Goal: Book appointment/travel/reservation

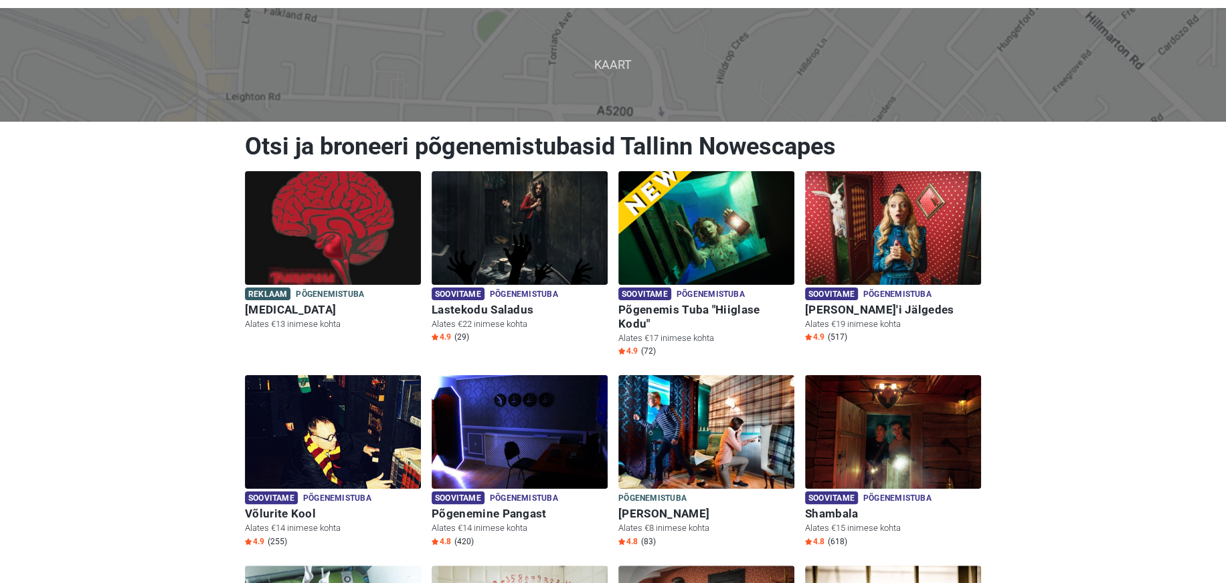
scroll to position [0, 0]
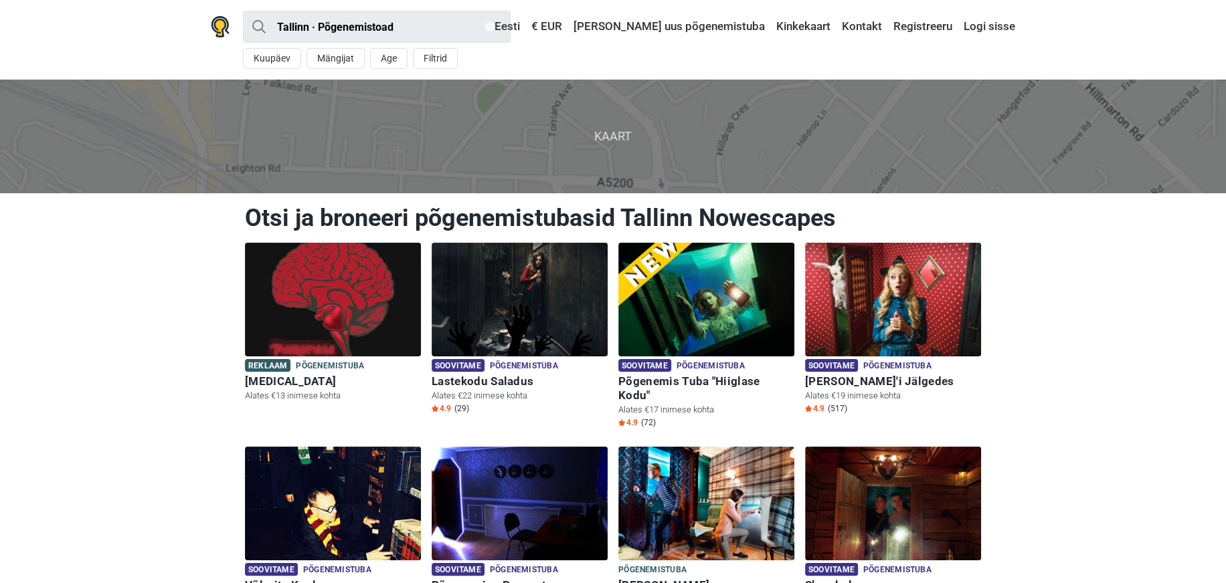
click at [359, 138] on span "Kaart" at bounding box center [612, 136] width 1247 height 113
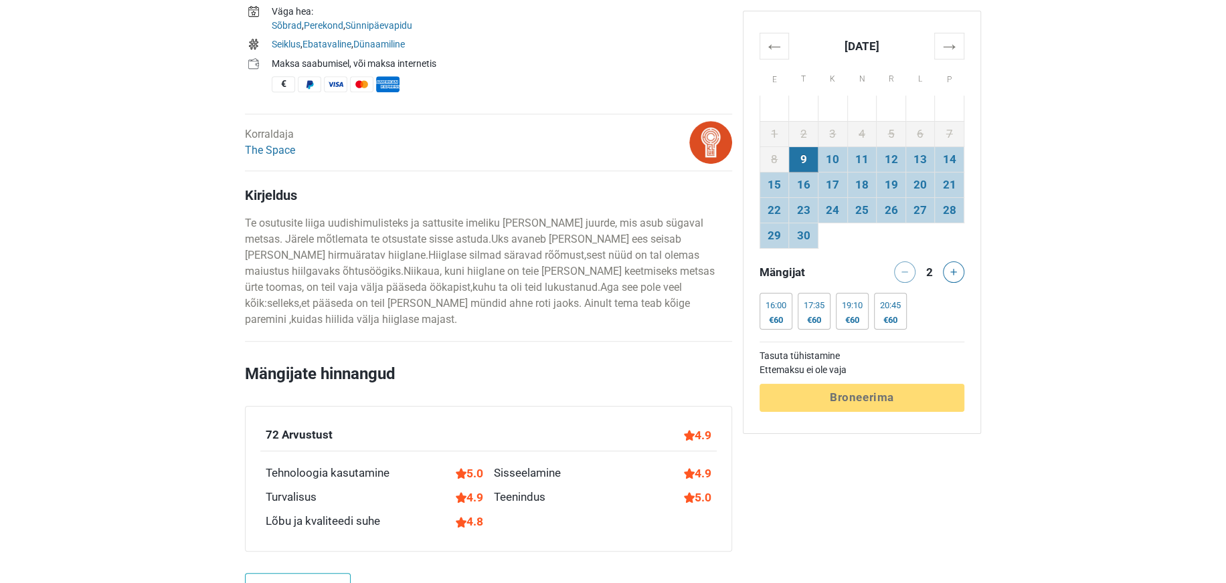
scroll to position [585, 0]
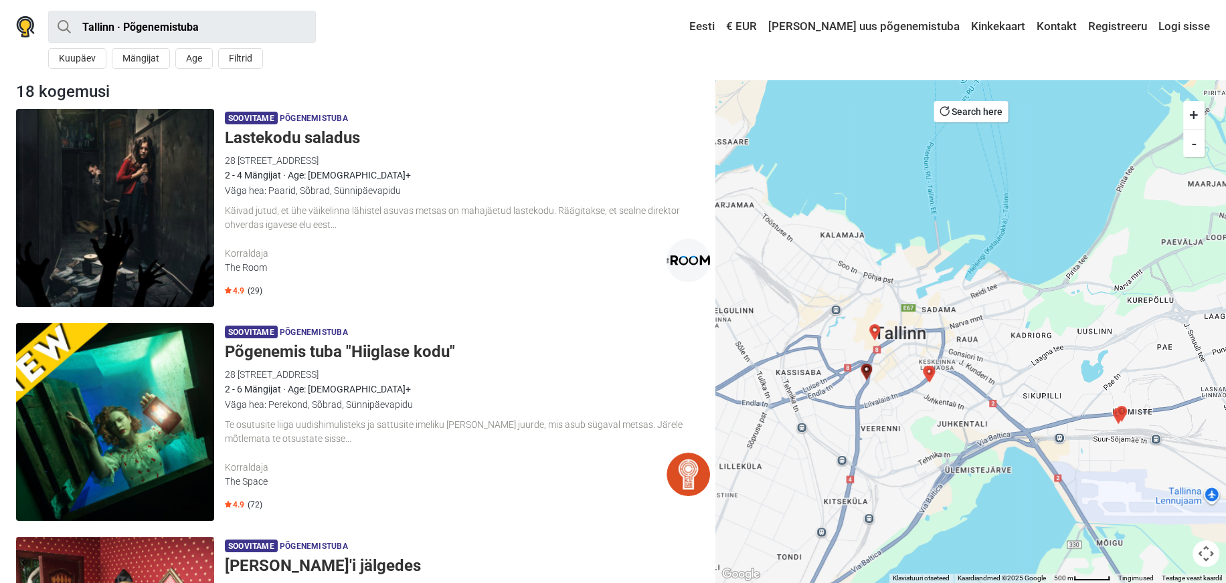
drag, startPoint x: 1062, startPoint y: 268, endPoint x: 922, endPoint y: 407, distance: 198.2
click at [922, 407] on div at bounding box center [970, 332] width 510 height 504
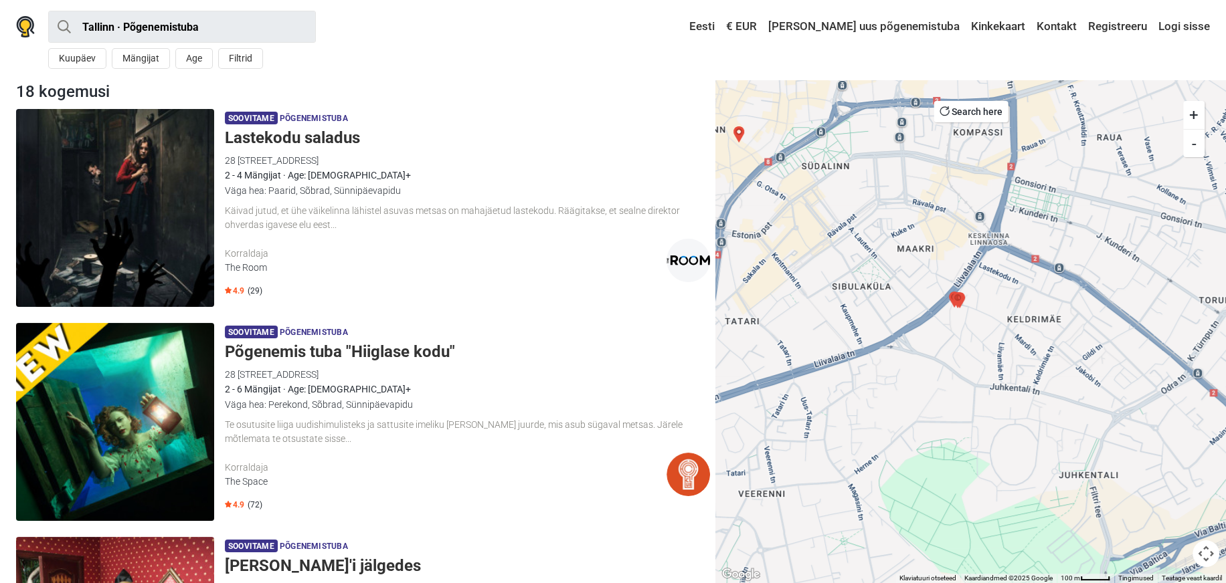
click at [957, 300] on img "Hääl pimedusest" at bounding box center [957, 300] width 16 height 16
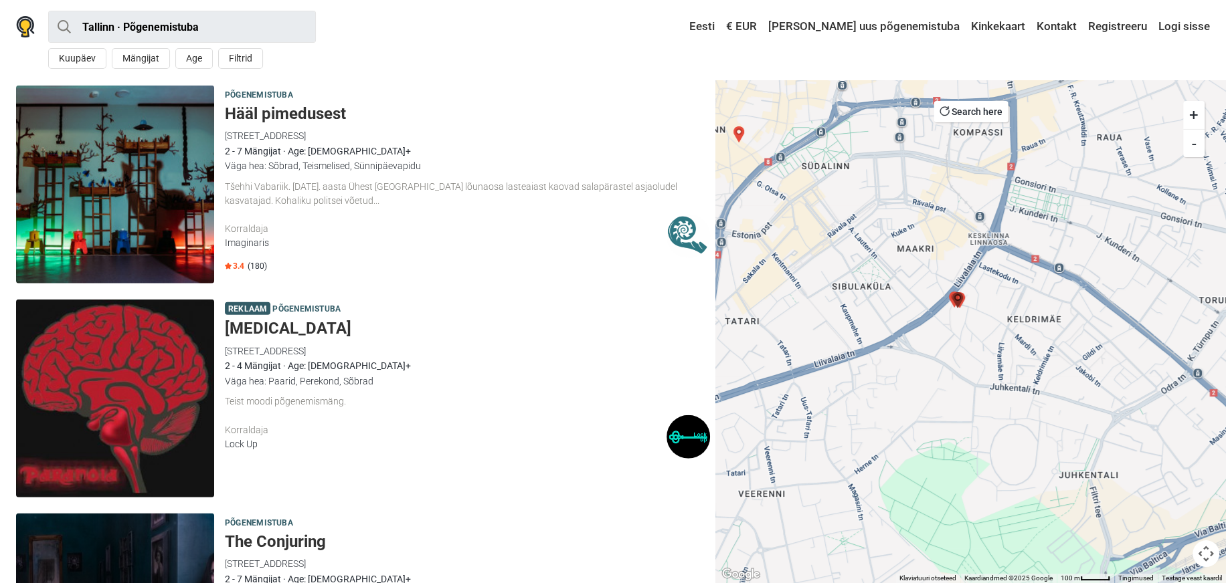
scroll to position [2807, 0]
click at [951, 300] on img "Hääl pimedusest" at bounding box center [957, 300] width 16 height 16
click at [950, 296] on img "Hääl pimedusest" at bounding box center [957, 300] width 16 height 16
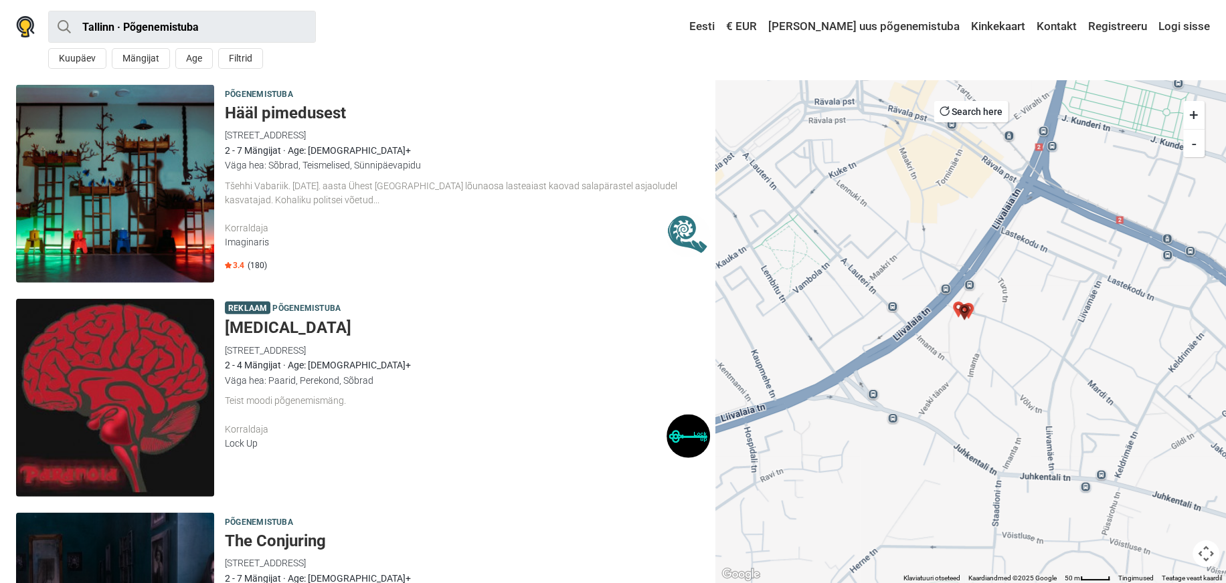
click at [956, 306] on img "Hääl pimedusest" at bounding box center [964, 312] width 16 height 16
click at [970, 306] on img "Hääl pimedusest" at bounding box center [964, 312] width 16 height 16
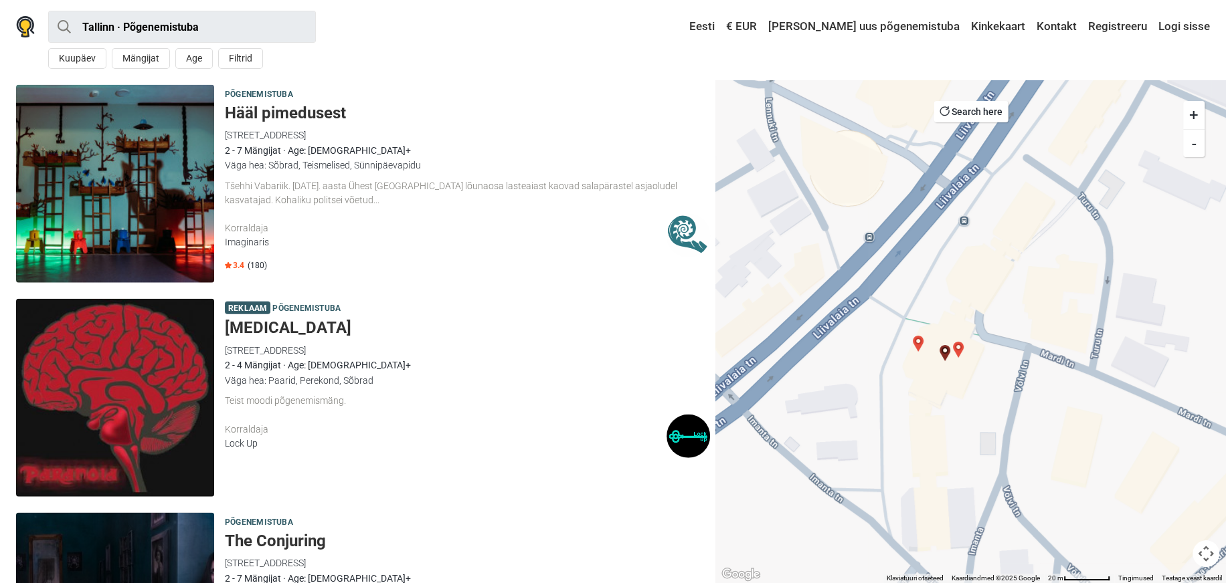
click at [961, 348] on img "Üliinimene" at bounding box center [958, 350] width 16 height 16
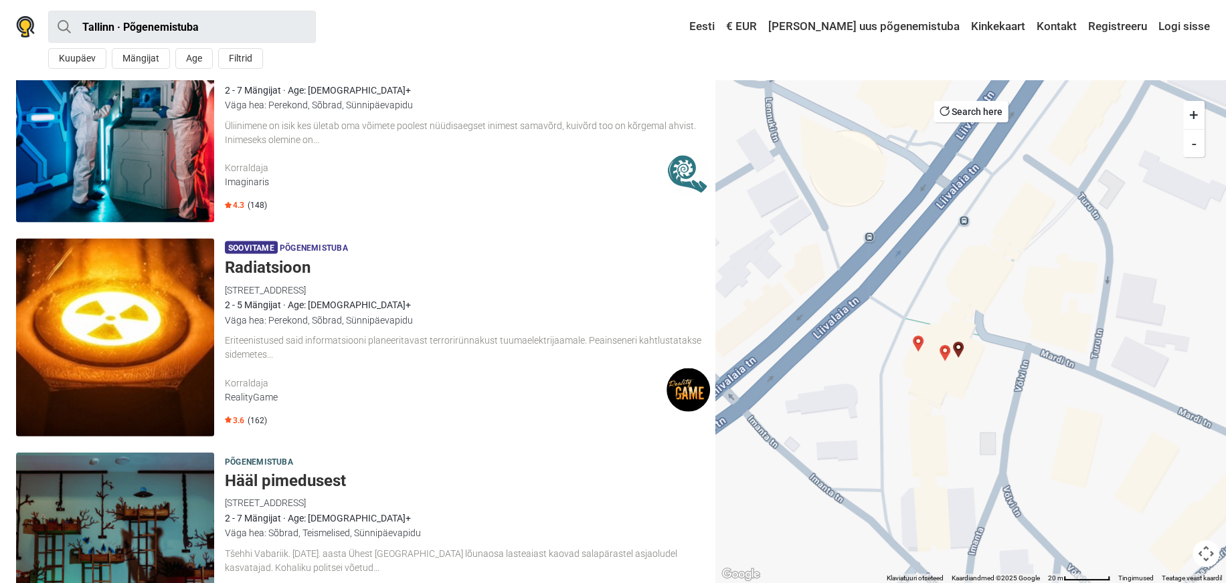
scroll to position [2378, 0]
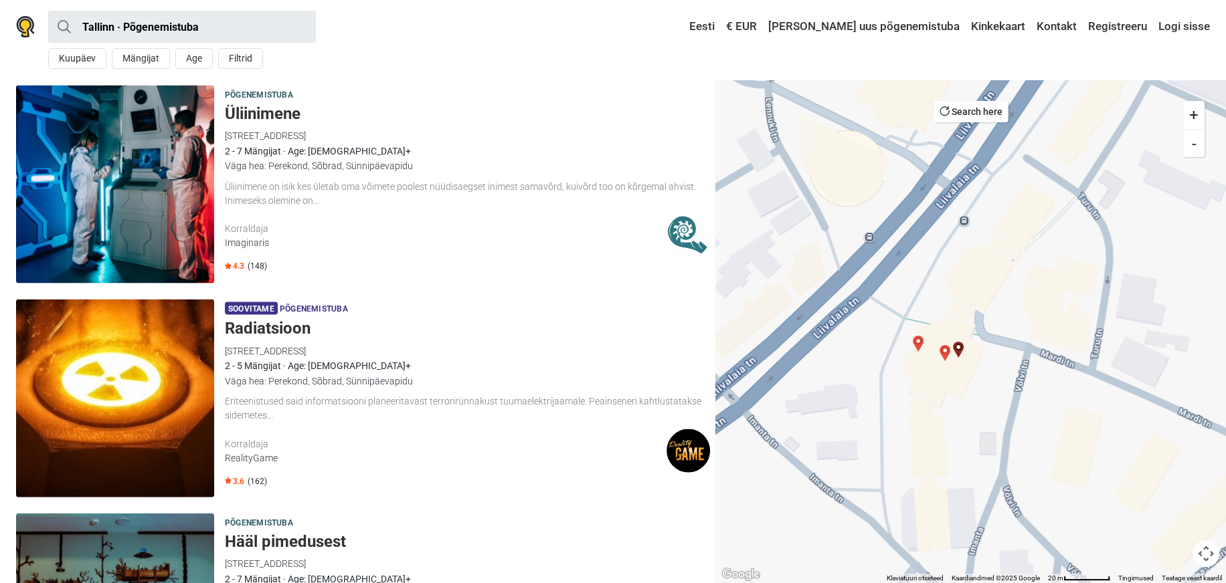
click at [916, 345] on img "Shambala" at bounding box center [918, 344] width 16 height 16
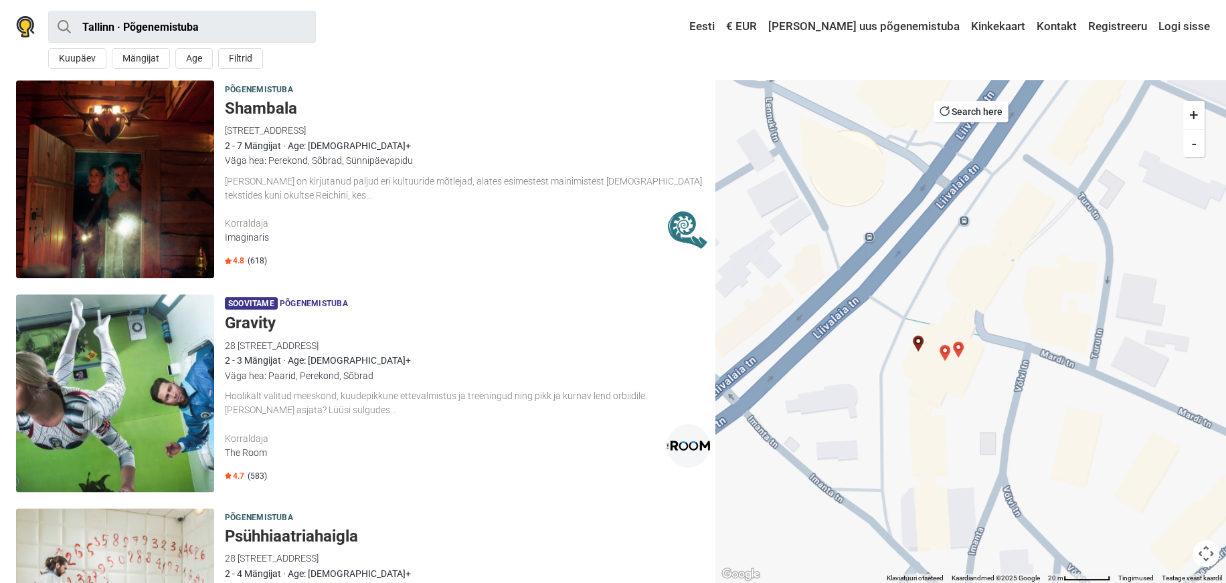
scroll to position [1308, 0]
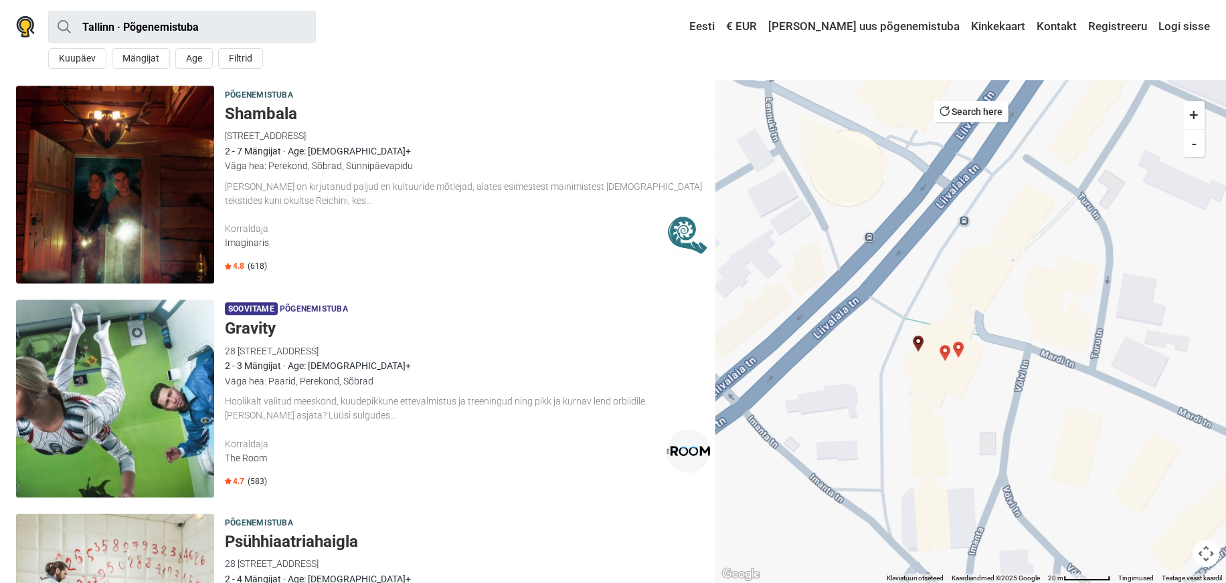
drag, startPoint x: 274, startPoint y: 110, endPoint x: 151, endPoint y: 187, distance: 144.6
click at [151, 187] on img at bounding box center [115, 185] width 198 height 198
click at [1193, 146] on button "-" at bounding box center [1193, 143] width 21 height 28
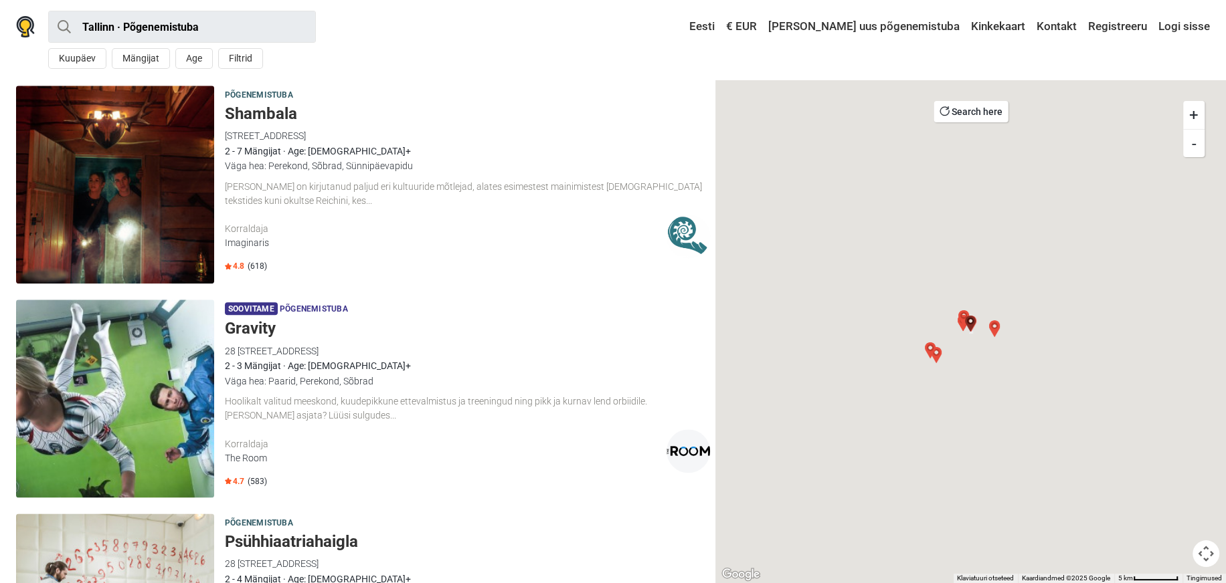
click at [1193, 146] on button "-" at bounding box center [1193, 143] width 21 height 28
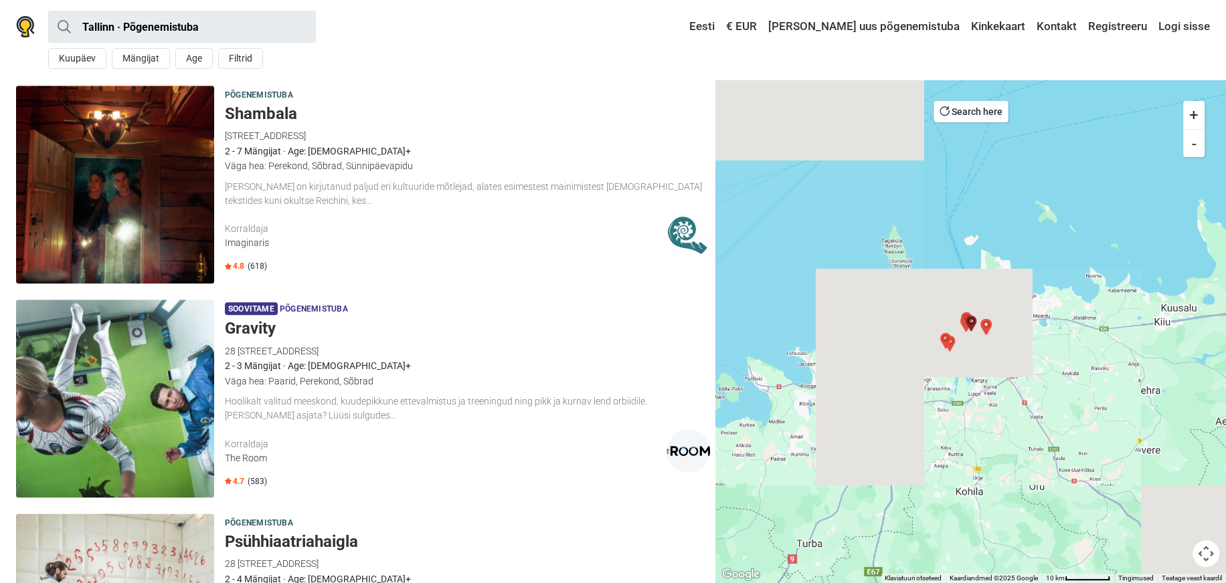
click at [1193, 146] on button "-" at bounding box center [1193, 143] width 21 height 28
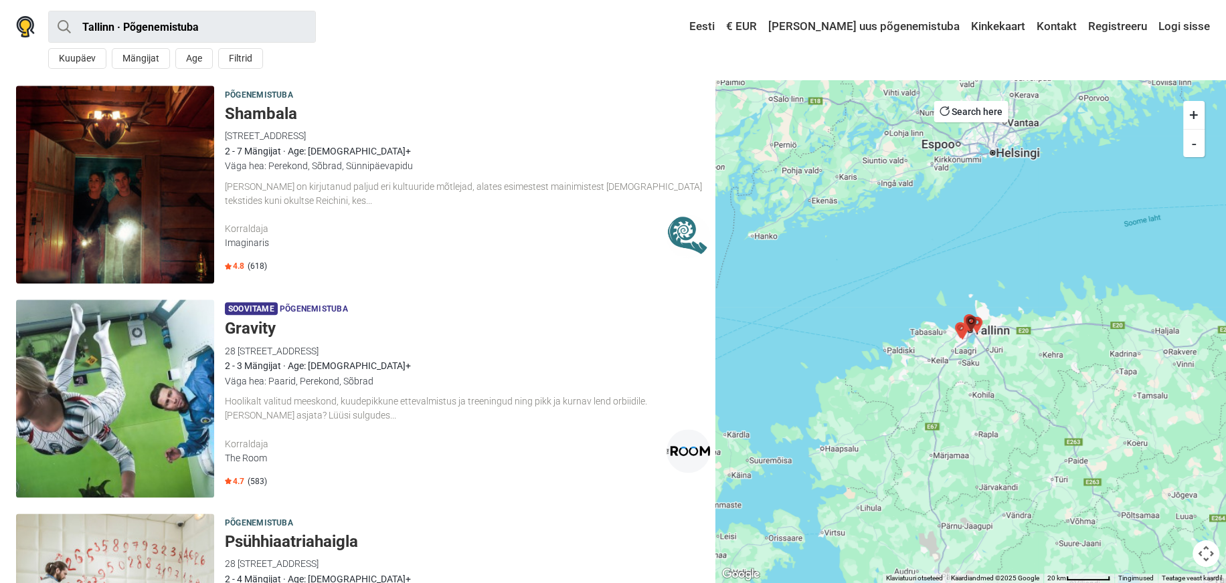
click at [1197, 113] on button "+" at bounding box center [1193, 115] width 21 height 28
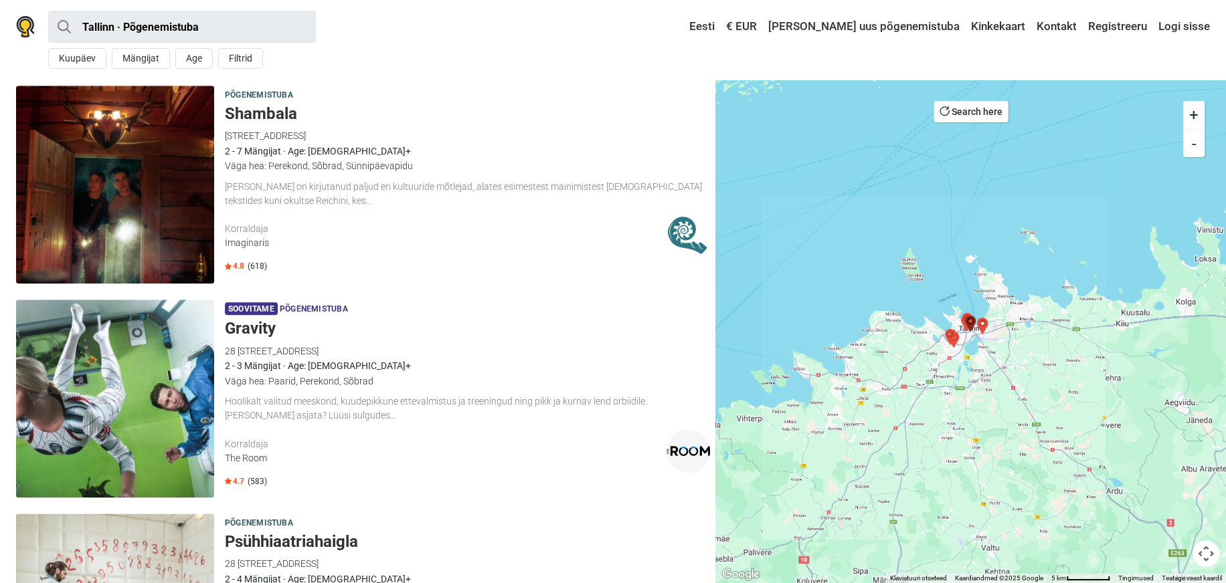
click at [1197, 113] on button "+" at bounding box center [1193, 115] width 21 height 28
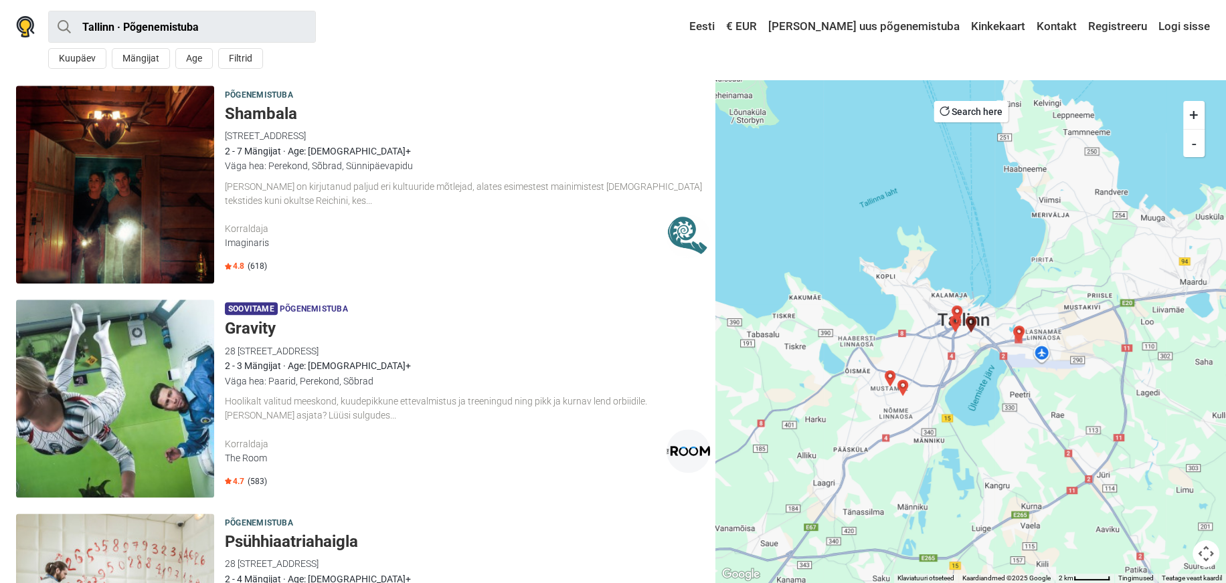
click at [1197, 113] on button "+" at bounding box center [1193, 115] width 21 height 28
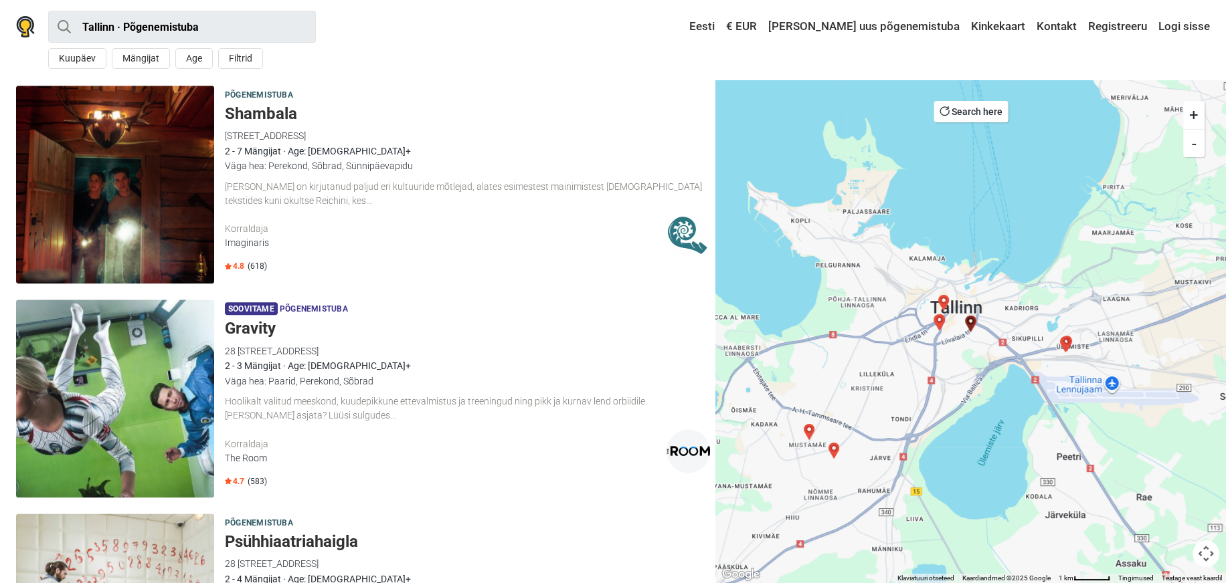
click at [945, 303] on img "Red Alert" at bounding box center [943, 303] width 16 height 16
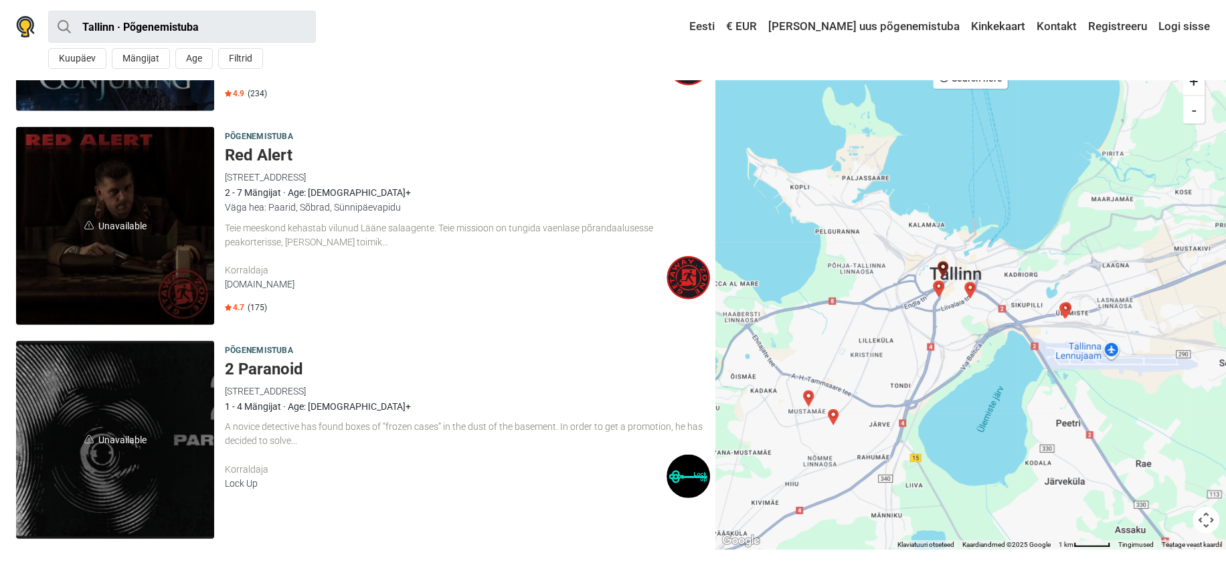
scroll to position [3412, 0]
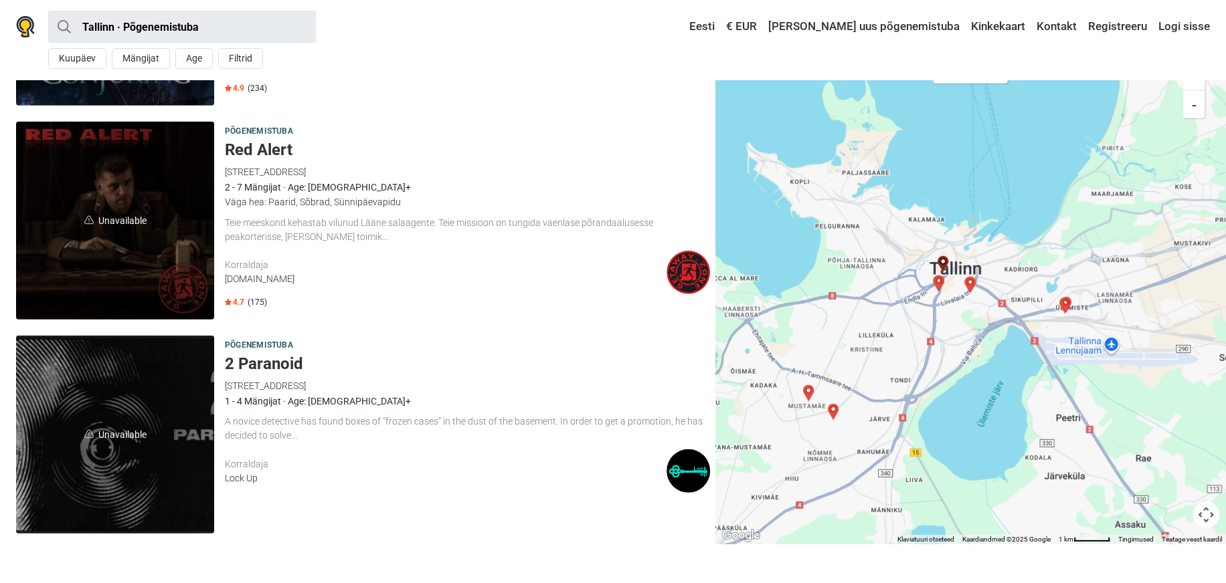
click at [938, 283] on img "Baker Street 221 B" at bounding box center [939, 284] width 16 height 16
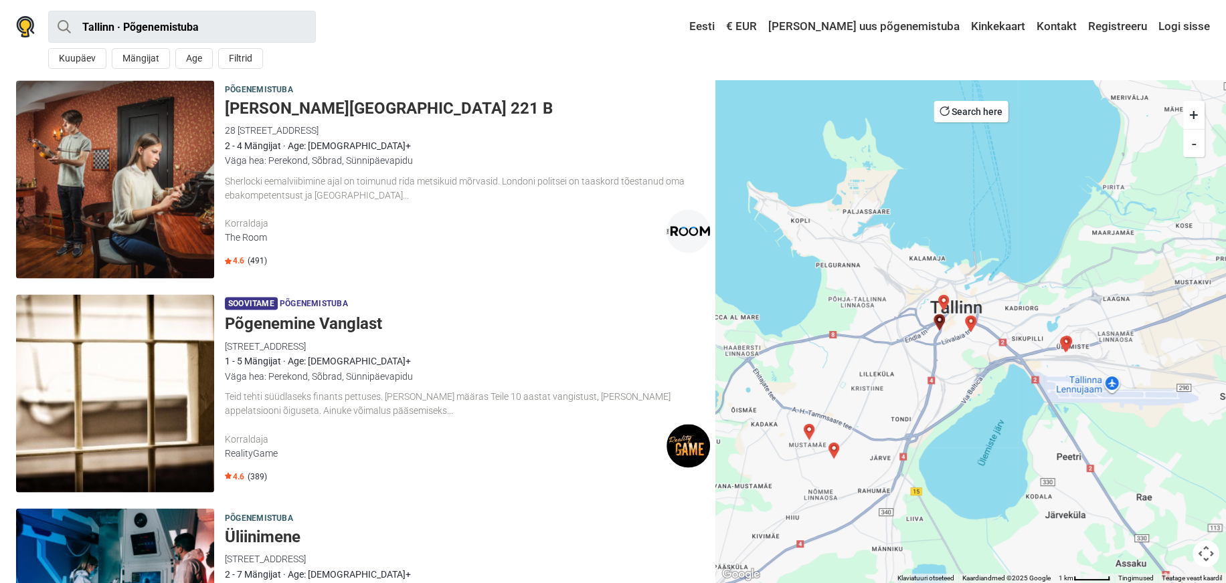
scroll to position [1951, 0]
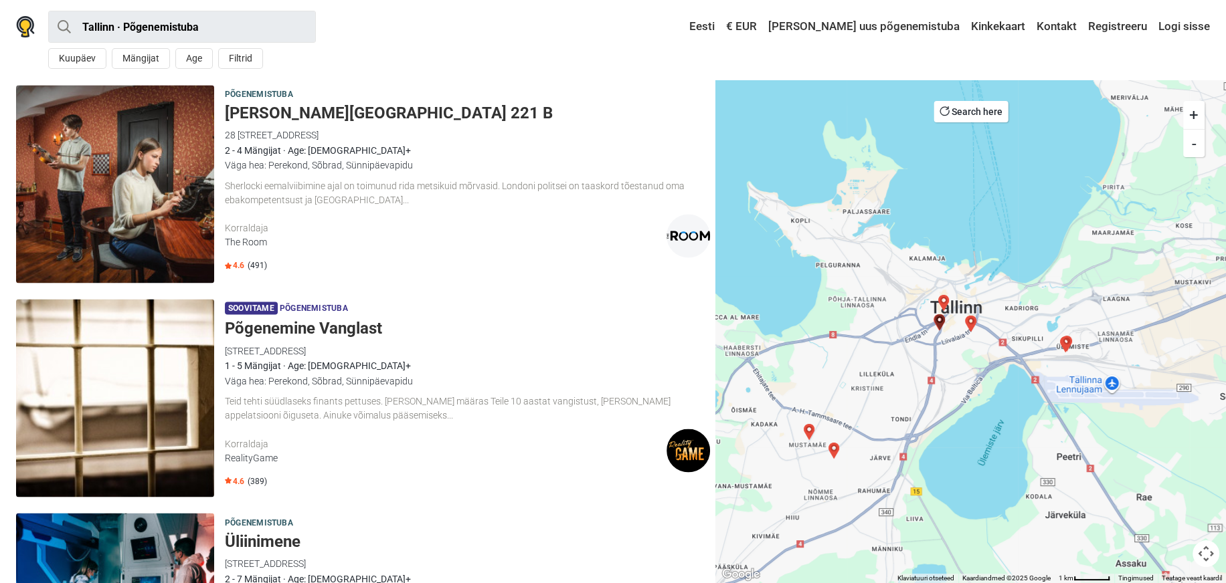
click at [836, 451] on img "Põgenemine pangast" at bounding box center [834, 451] width 16 height 16
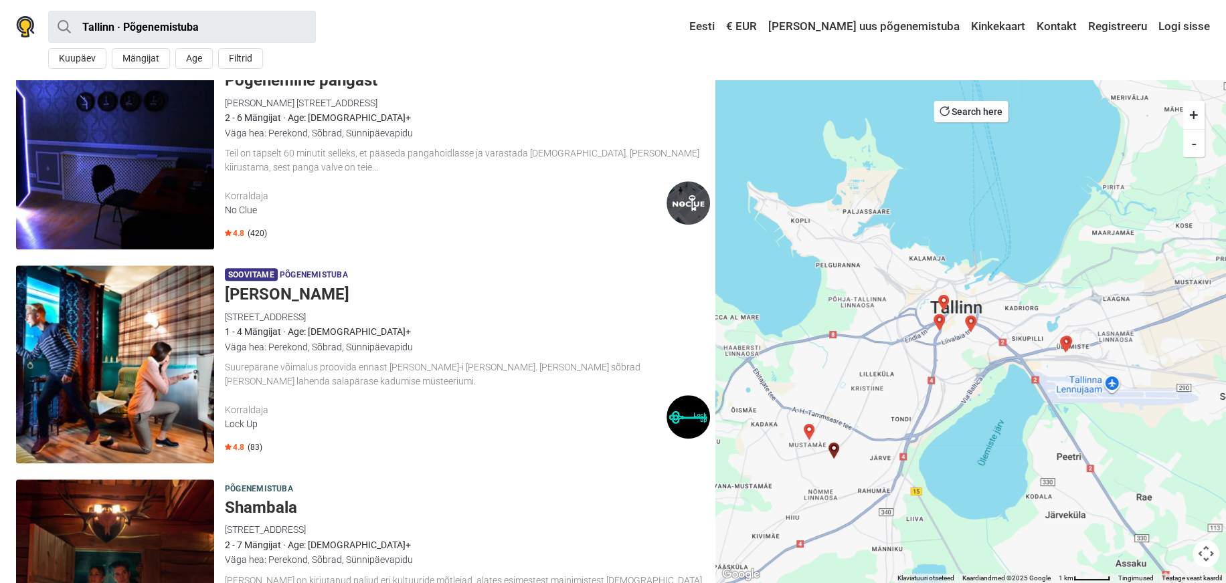
scroll to position [880, 0]
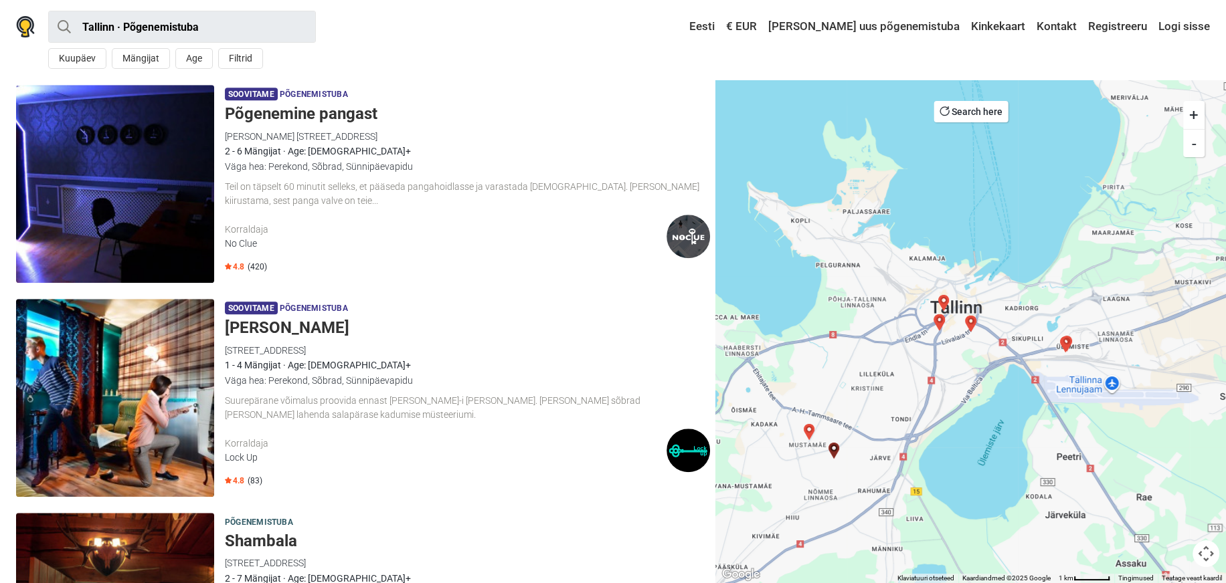
click at [808, 430] on img "Radiatsioon" at bounding box center [809, 432] width 16 height 16
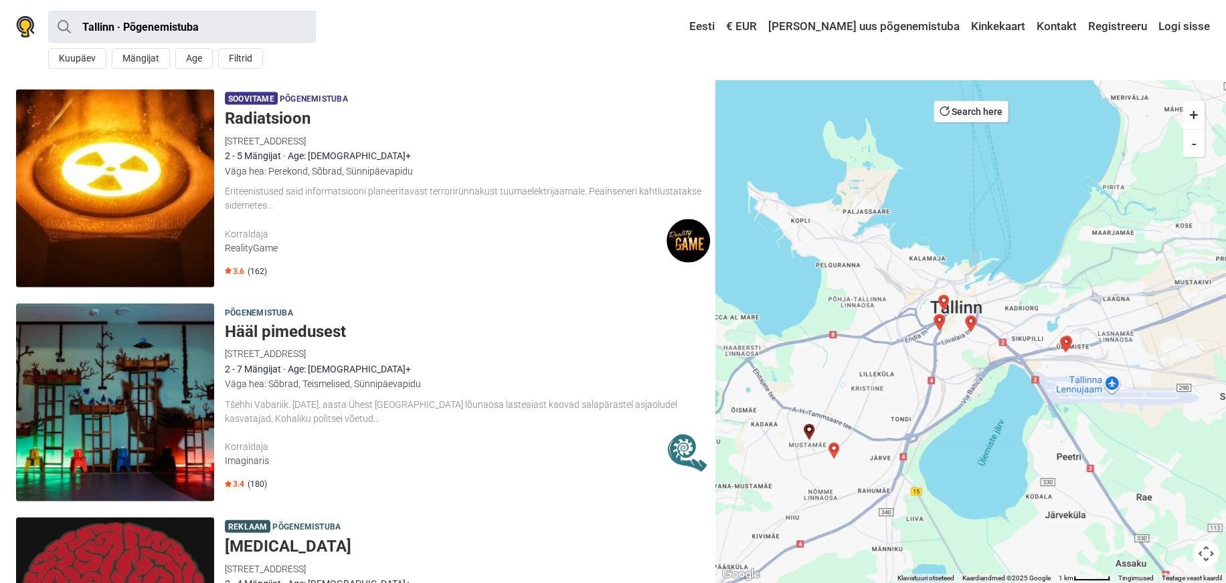
scroll to position [2592, 0]
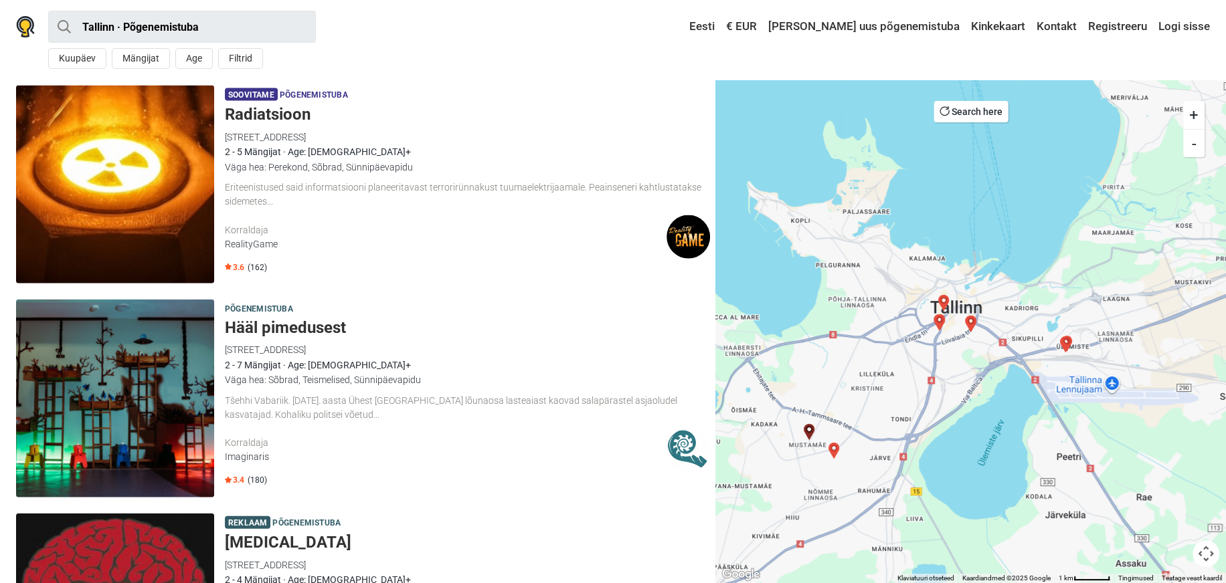
click at [297, 117] on h5 "Radiatsioon" at bounding box center [467, 114] width 485 height 19
click at [1066, 341] on img "2 Paranoid" at bounding box center [1066, 344] width 16 height 16
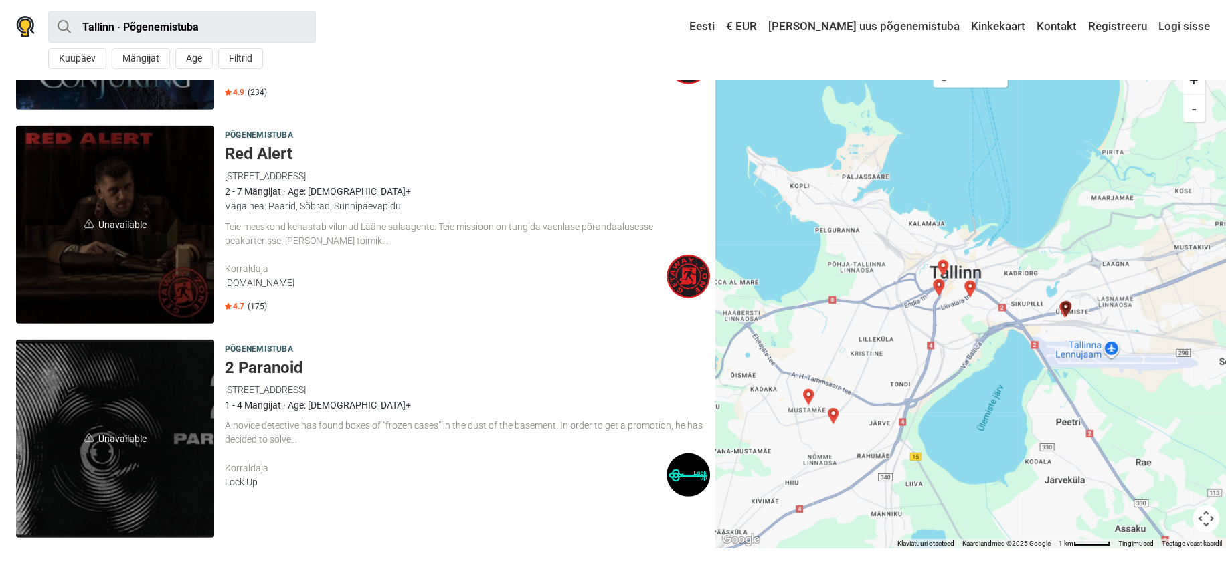
scroll to position [3412, 0]
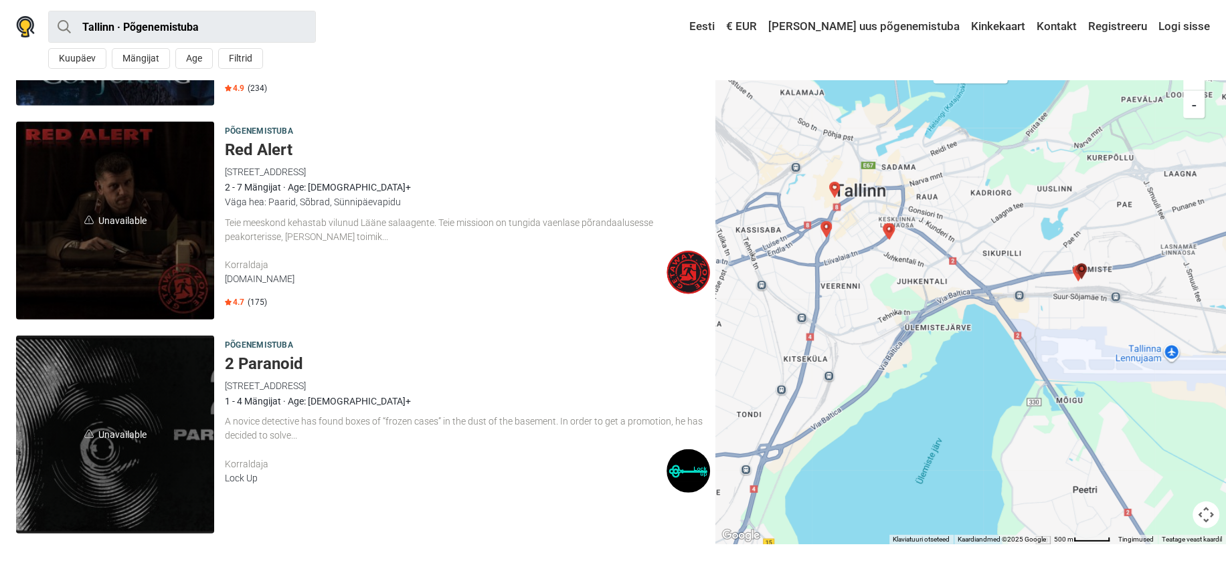
click at [1075, 275] on img "2 Paranoid" at bounding box center [1081, 272] width 16 height 16
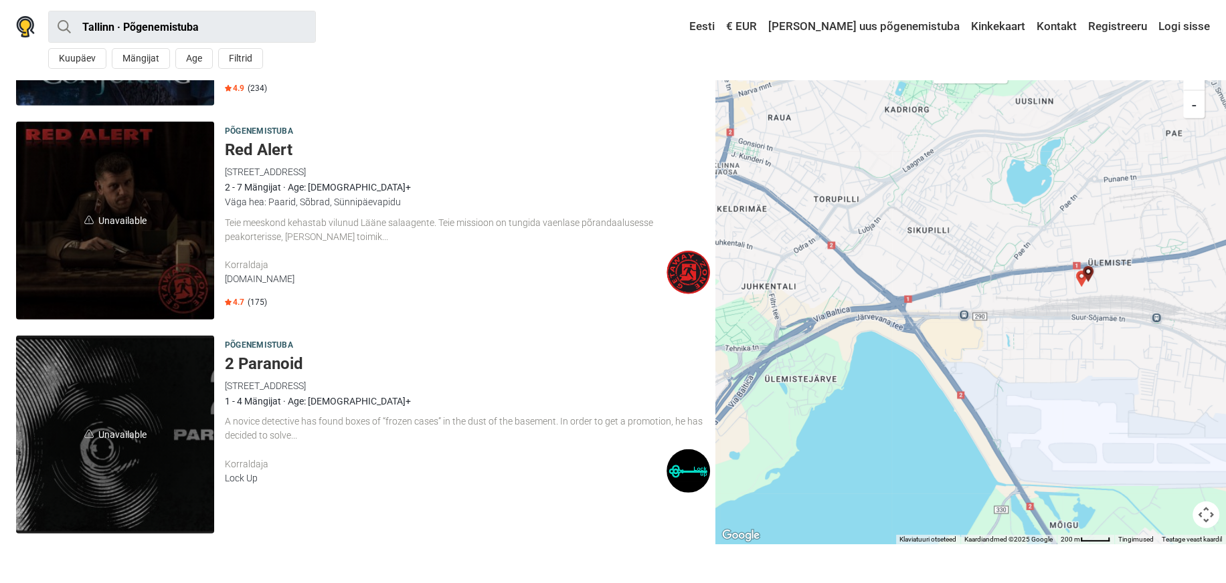
click at [1080, 278] on img "2 Paranoid" at bounding box center [1088, 274] width 16 height 16
click at [1080, 274] on img "2 Paranoid" at bounding box center [1088, 274] width 16 height 16
click at [1092, 267] on img "2 Paranoid" at bounding box center [1088, 274] width 16 height 16
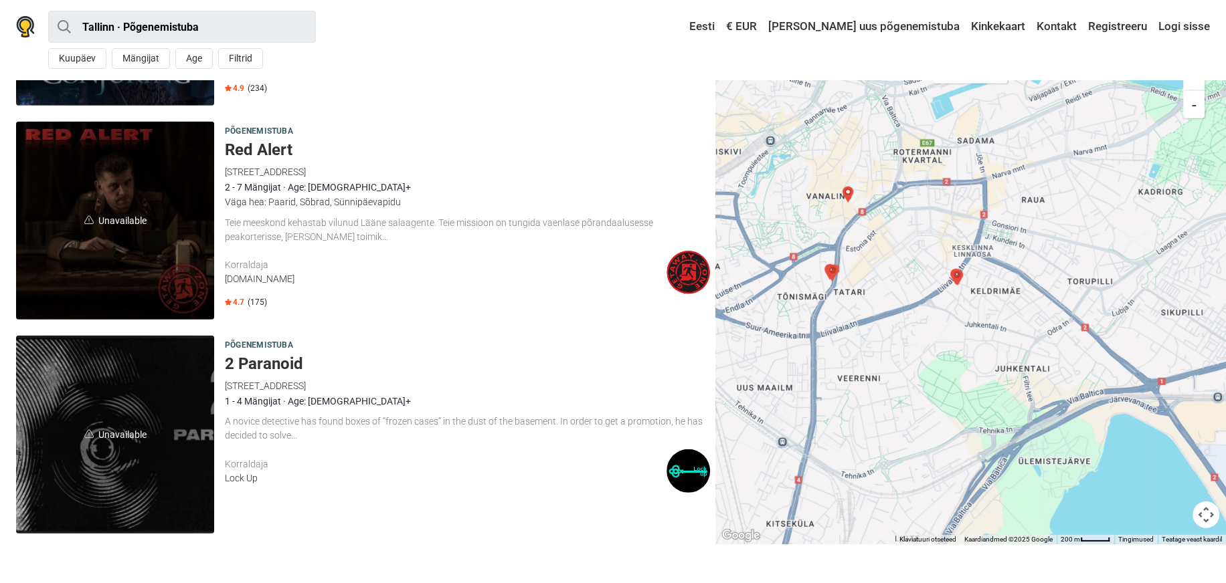
drag, startPoint x: 931, startPoint y: 289, endPoint x: 1191, endPoint y: 373, distance: 273.5
click at [1191, 373] on div at bounding box center [970, 293] width 510 height 504
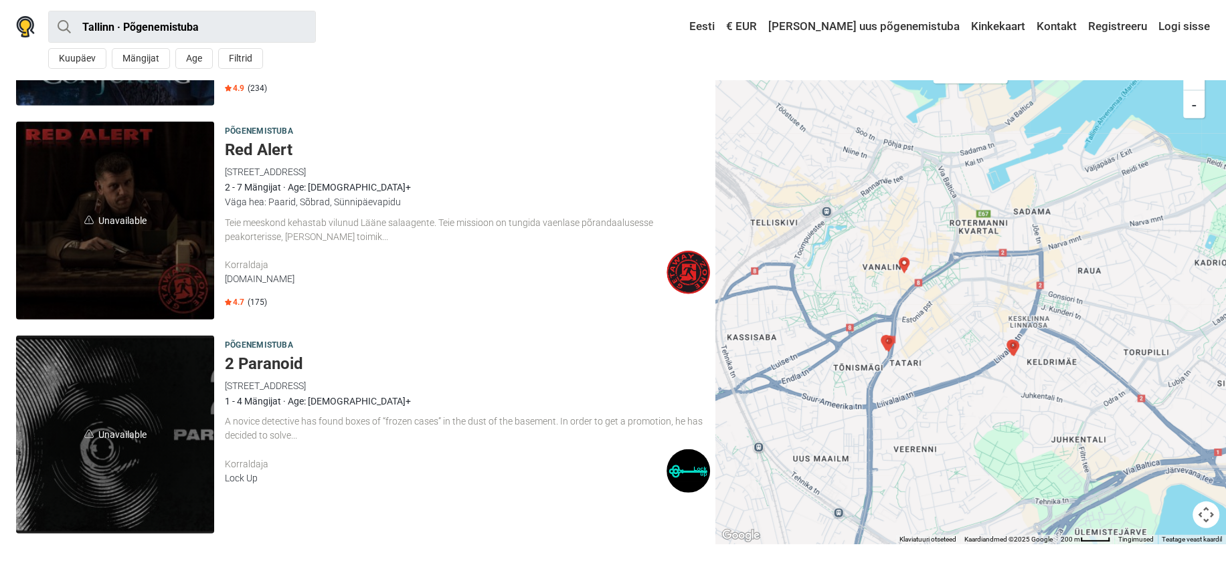
drag, startPoint x: 915, startPoint y: 260, endPoint x: 979, endPoint y: 337, distance: 100.2
click at [979, 337] on div at bounding box center [970, 293] width 510 height 504
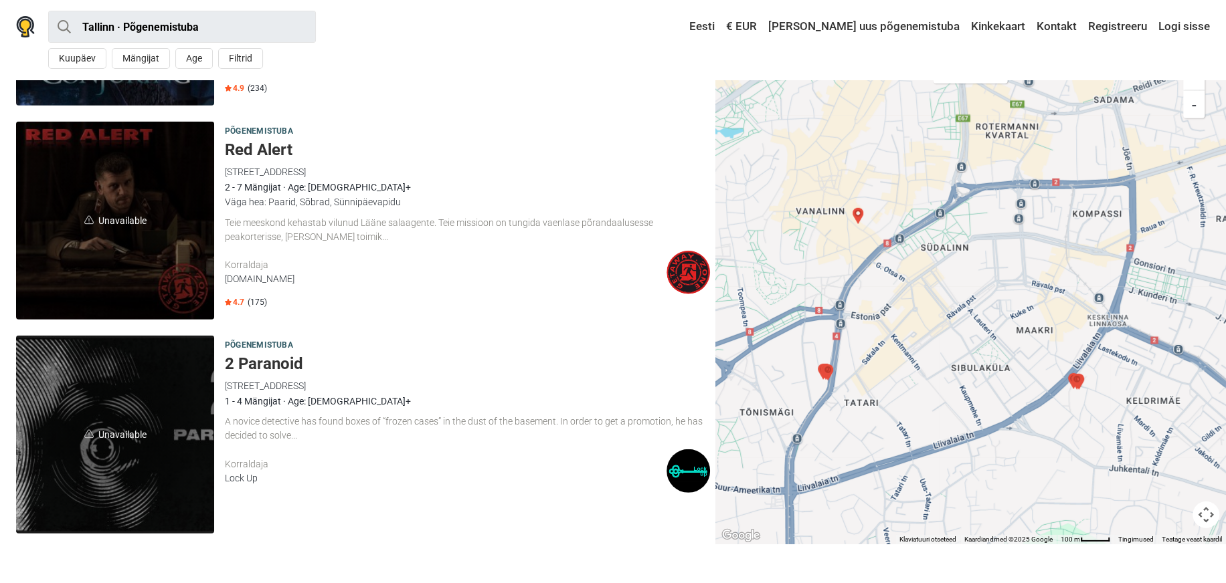
click at [827, 365] on img "Baker Street 221 B" at bounding box center [827, 373] width 16 height 16
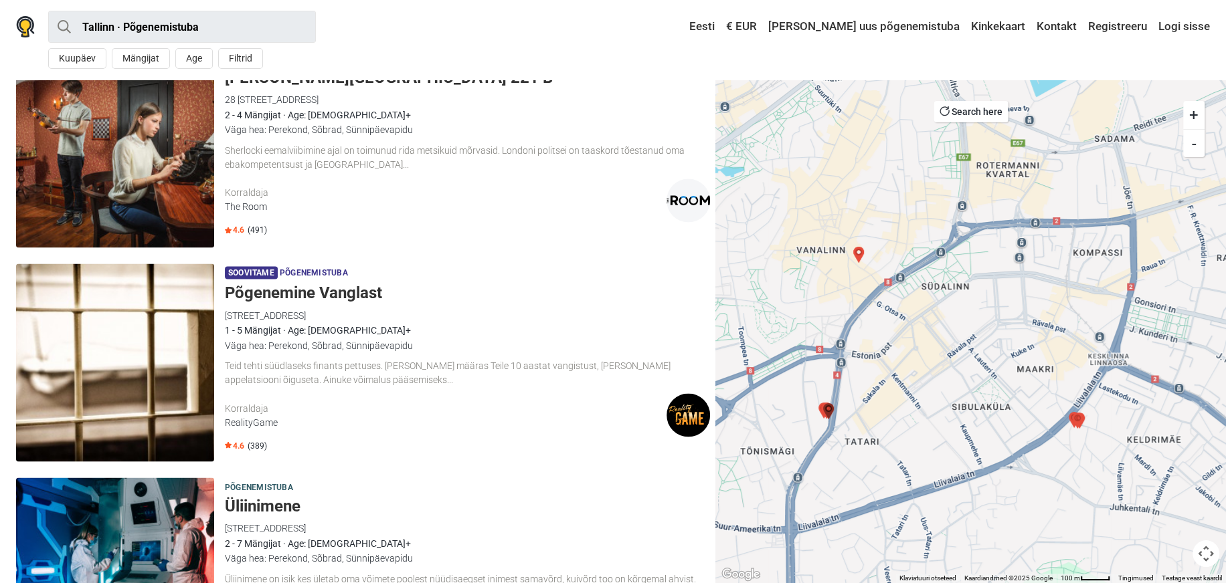
scroll to position [1951, 0]
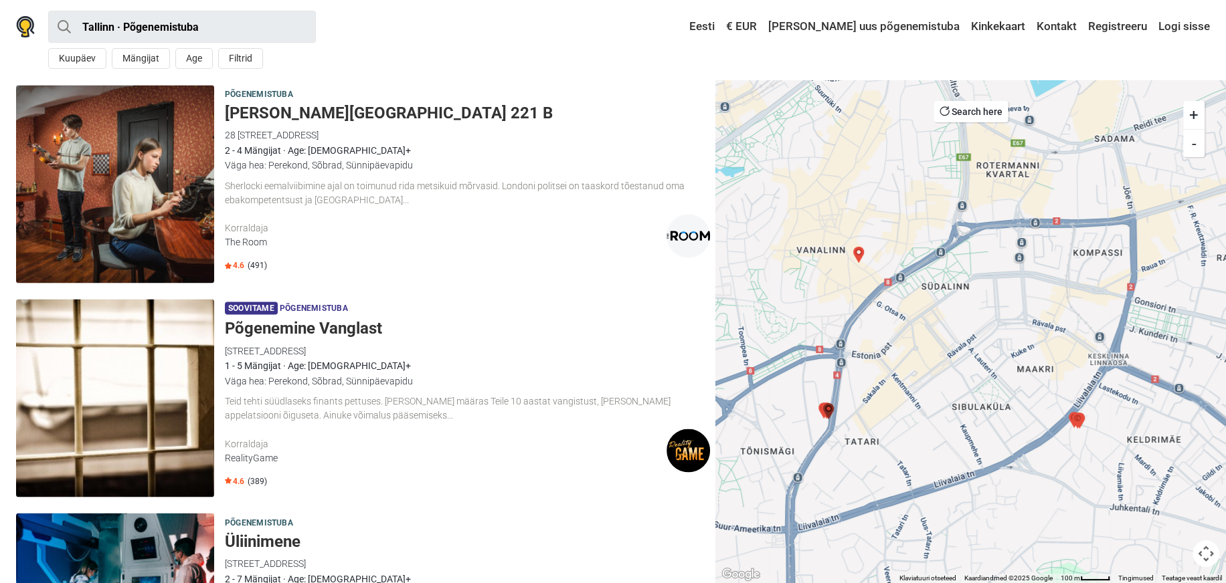
click at [854, 252] on img "Red Alert" at bounding box center [858, 255] width 16 height 16
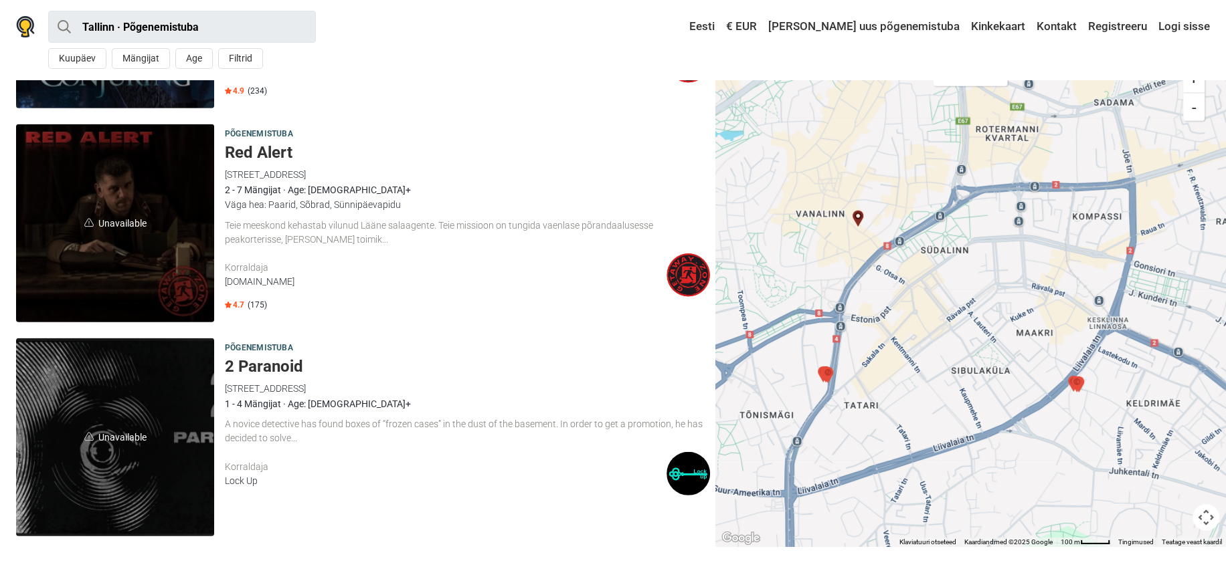
scroll to position [3412, 0]
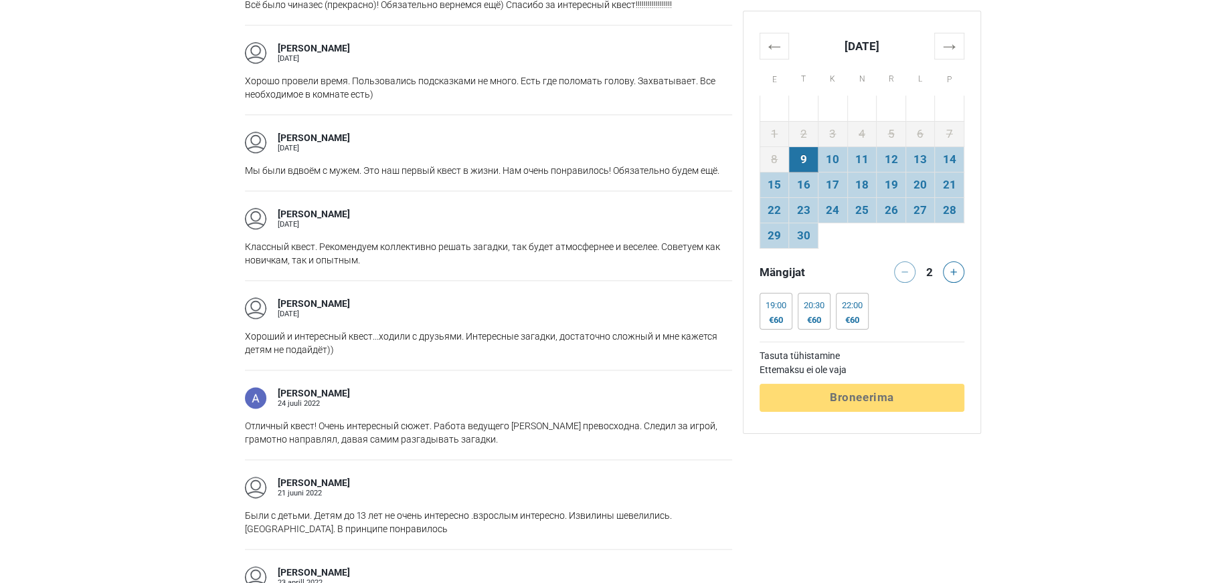
scroll to position [1362, 0]
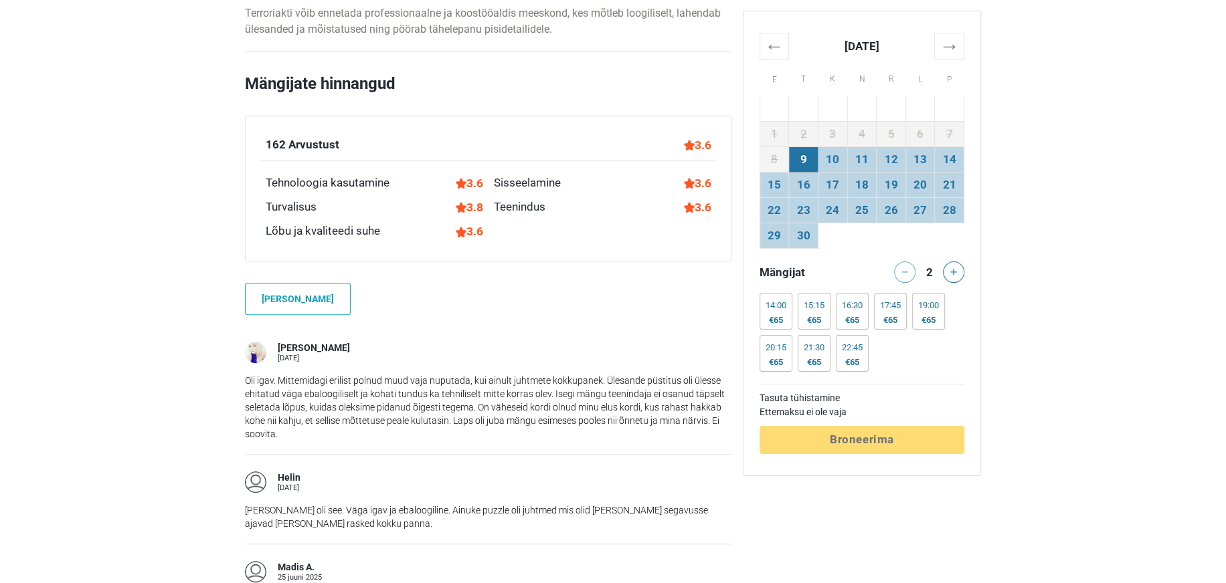
scroll to position [925, 0]
